Goal: Task Accomplishment & Management: Use online tool/utility

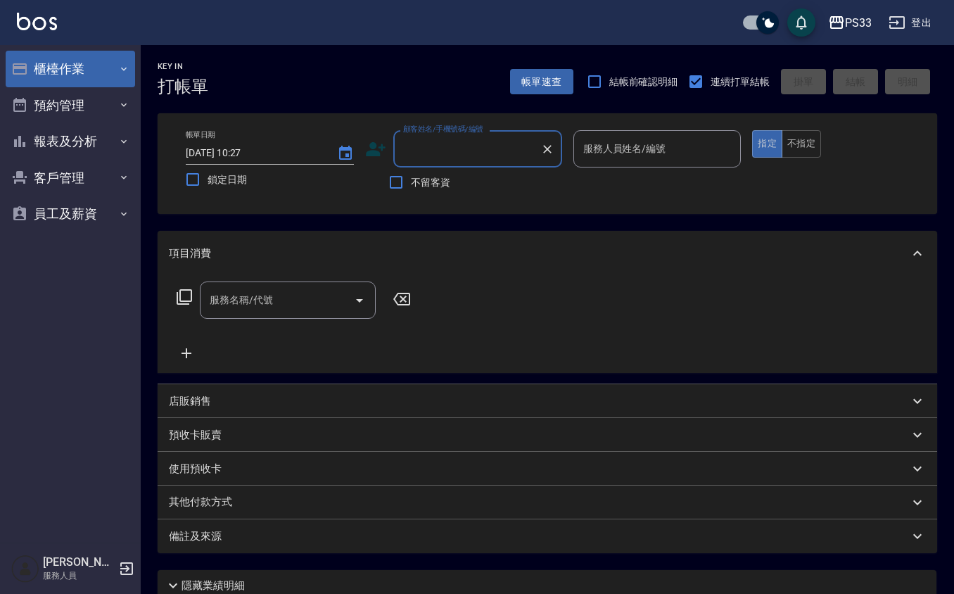
click at [103, 77] on button "櫃檯作業" at bounding box center [70, 69] width 129 height 37
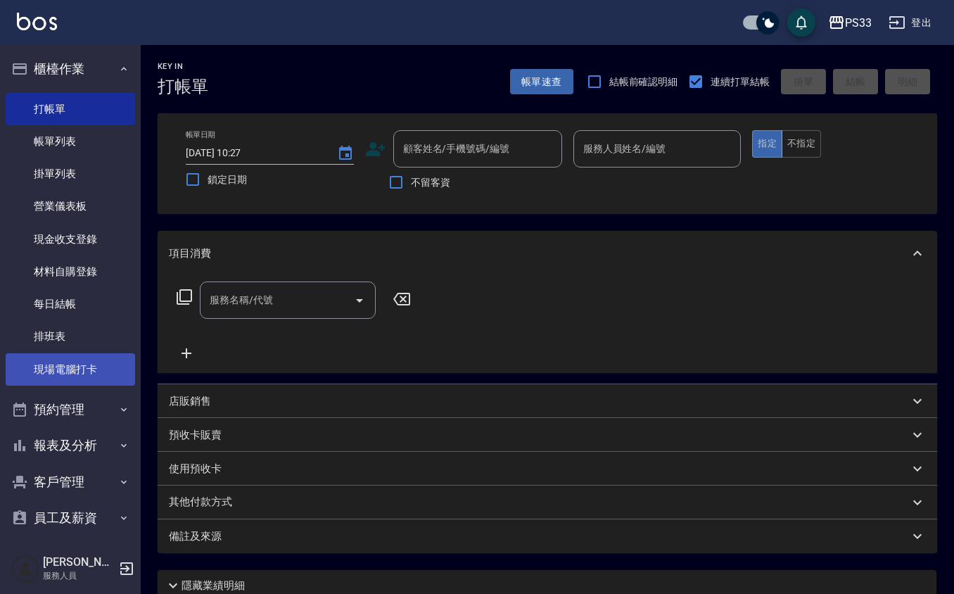
click at [79, 372] on link "現場電腦打卡" at bounding box center [70, 369] width 129 height 32
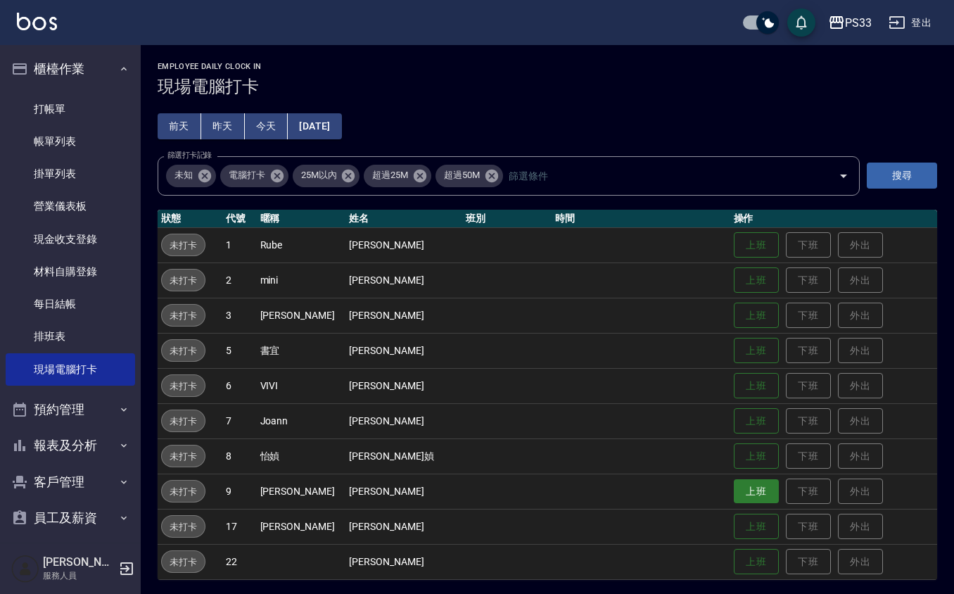
click at [743, 483] on button "上班" at bounding box center [756, 491] width 45 height 25
drag, startPoint x: 731, startPoint y: 562, endPoint x: 725, endPoint y: 552, distance: 11.3
click at [734, 558] on button "上班" at bounding box center [756, 562] width 45 height 25
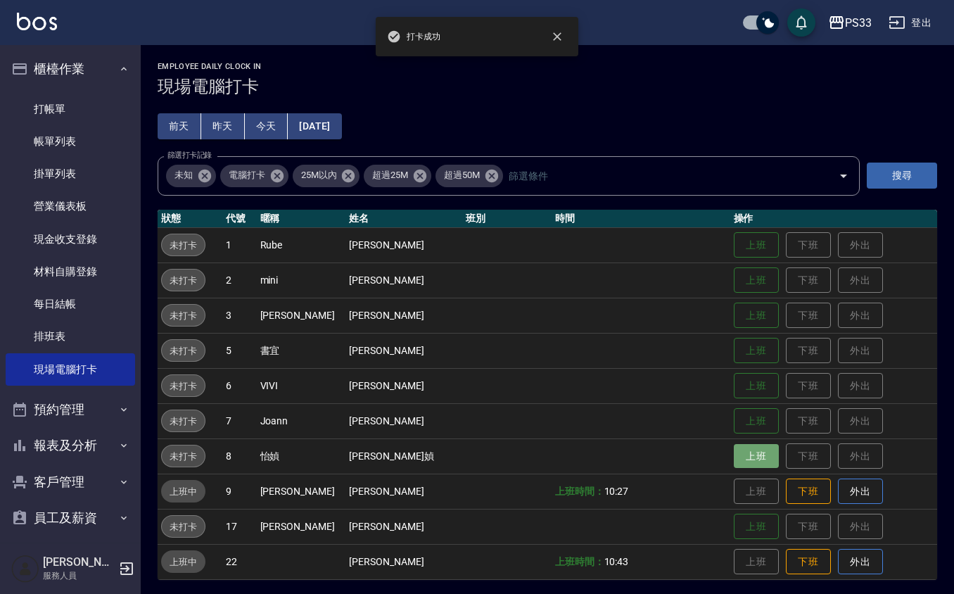
click at [734, 460] on button "上班" at bounding box center [756, 456] width 45 height 25
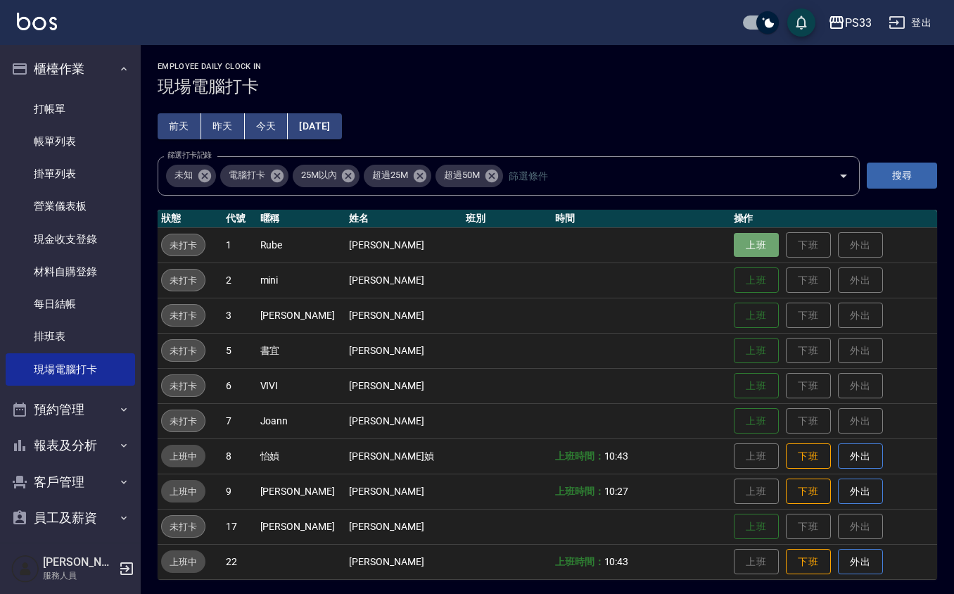
click at [754, 249] on button "上班" at bounding box center [756, 245] width 45 height 25
click at [745, 286] on button "上班" at bounding box center [756, 280] width 45 height 25
